Goal: Task Accomplishment & Management: Complete application form

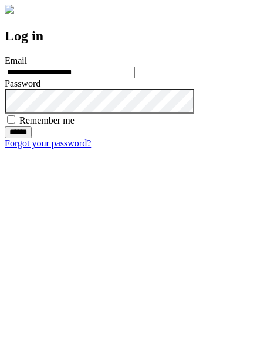
type input "**********"
click at [32, 138] on input "******" at bounding box center [18, 132] width 27 height 12
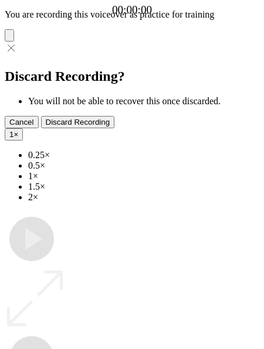
type input "**********"
